Goal: Check status: Check status

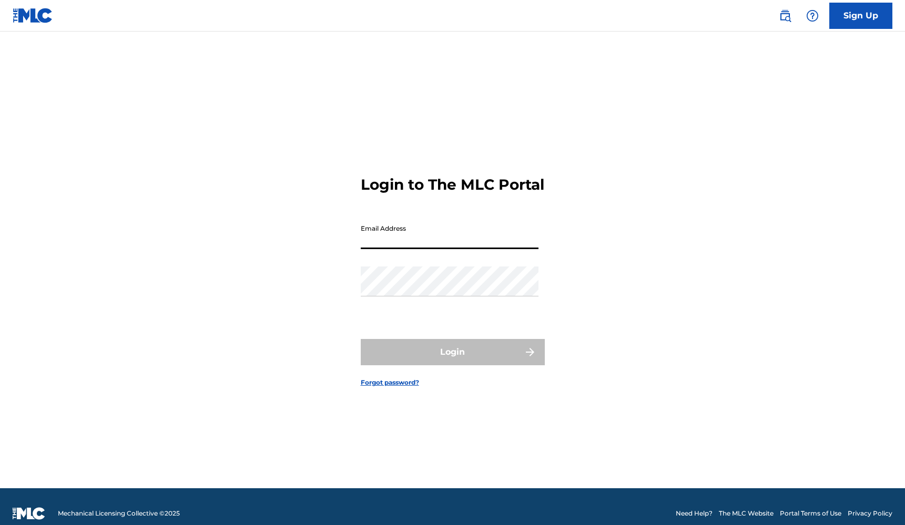
type input "[EMAIL_ADDRESS][DOMAIN_NAME]"
click at [452, 361] on button "Login" at bounding box center [453, 352] width 184 height 26
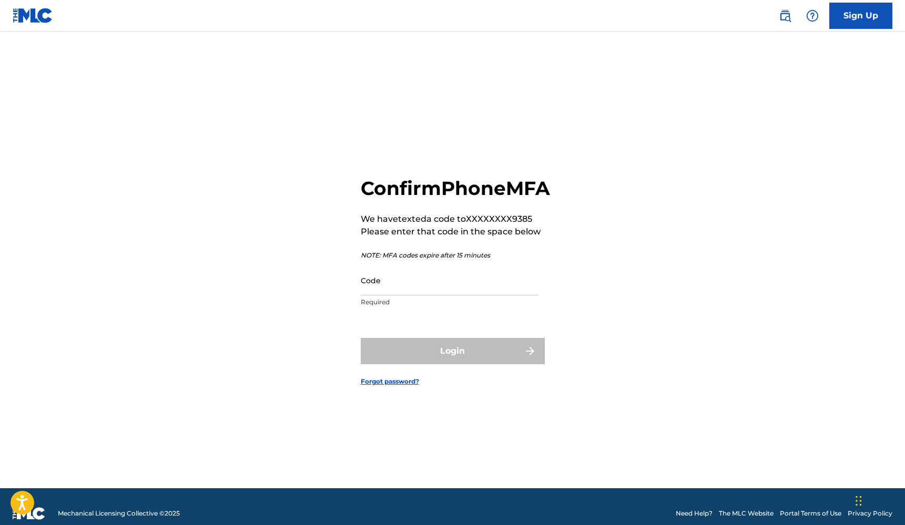
click at [442, 295] on input "Code" at bounding box center [450, 281] width 178 height 30
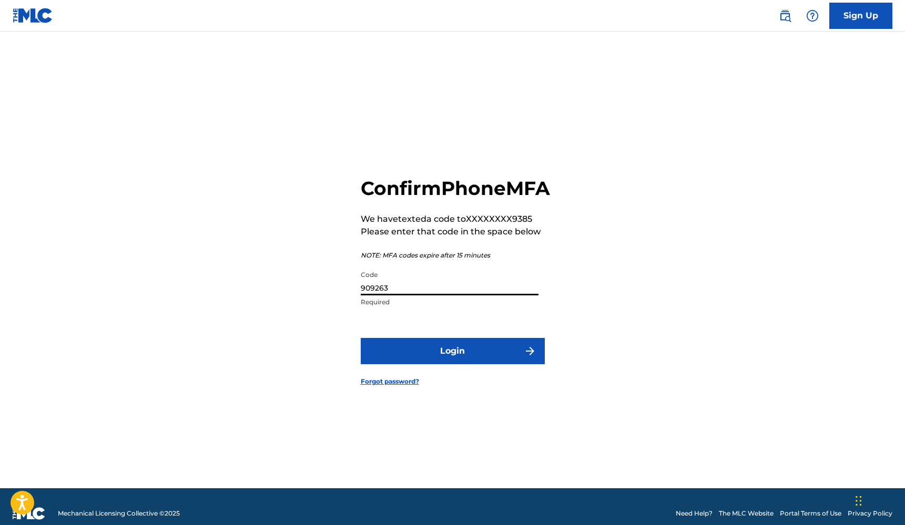
type input "909263"
click at [452, 363] on button "Login" at bounding box center [453, 351] width 184 height 26
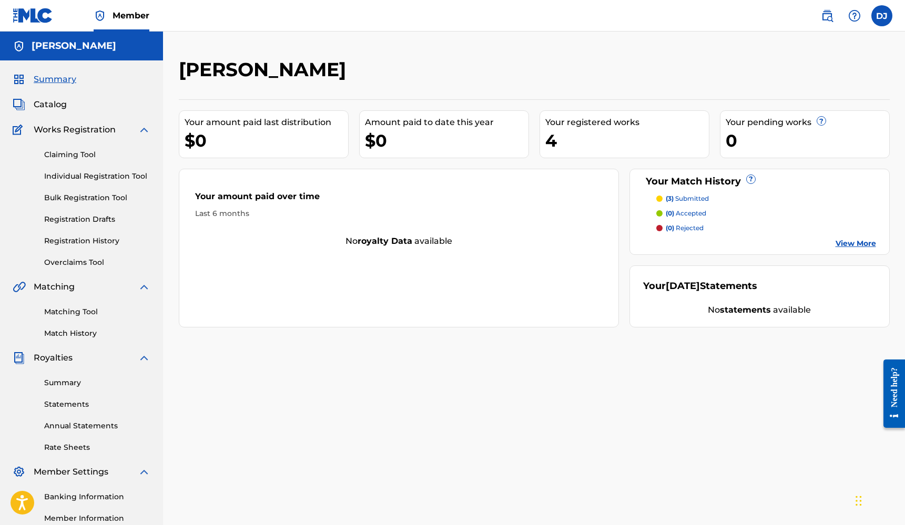
click at [697, 200] on p "(3) submitted" at bounding box center [687, 198] width 43 height 9
